Goal: Check status: Check status

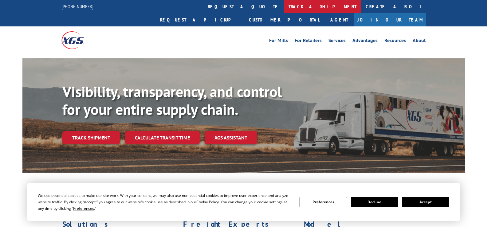
click at [284, 9] on link "track a shipment" at bounding box center [322, 6] width 77 height 13
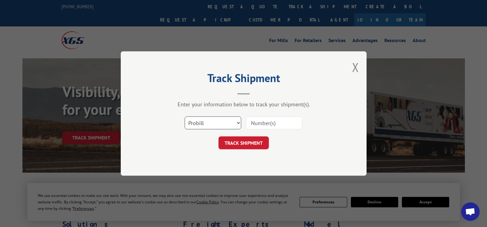
click at [207, 126] on select "Select category... Probill BOL PO" at bounding box center [213, 123] width 57 height 13
select select "po"
click at [185, 117] on select "Select category... Probill BOL PO" at bounding box center [213, 123] width 57 height 13
click at [263, 123] on input at bounding box center [274, 123] width 57 height 13
type input "294506366"
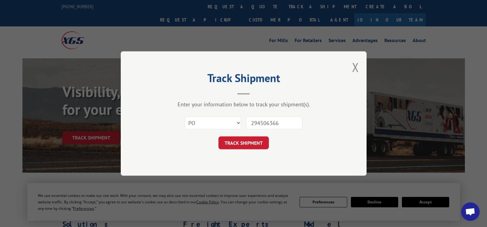
click button "TRACK SHIPMENT" at bounding box center [244, 143] width 50 height 13
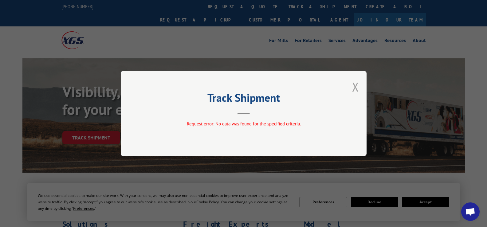
click at [358, 87] on button "Close modal" at bounding box center [355, 87] width 7 height 16
